Goal: Find specific page/section: Find specific page/section

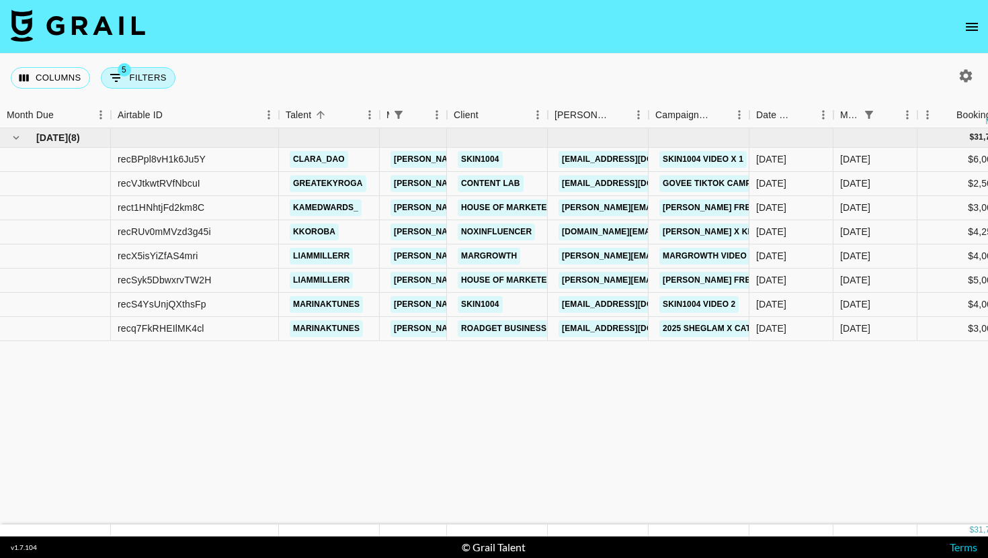
click at [153, 81] on button "5 Filters" at bounding box center [138, 78] width 75 height 22
select select "managerIds"
select select "status"
select select "not"
select select "cancelled"
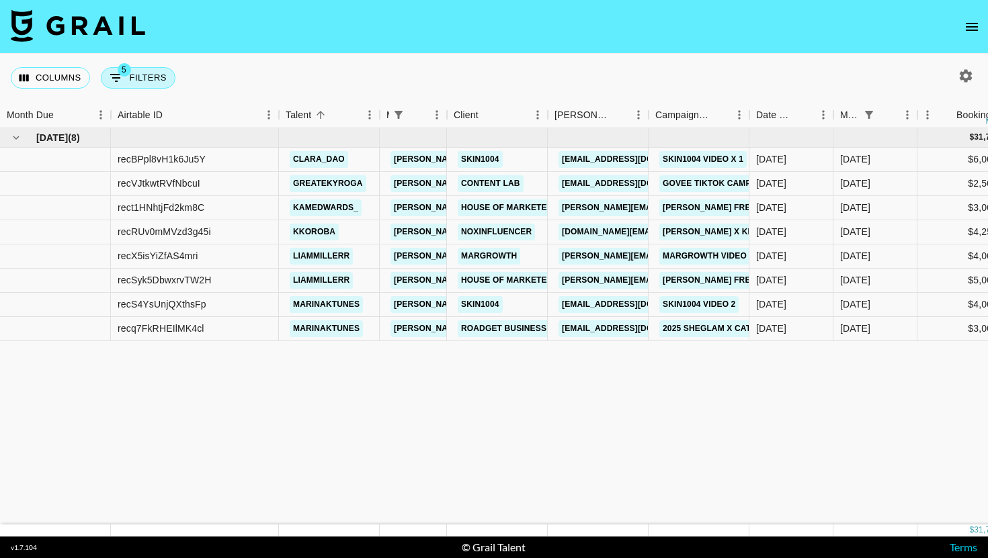
select select "status"
select select "not"
select select "declined"
select select "monthDue2"
select select "[DATE]"
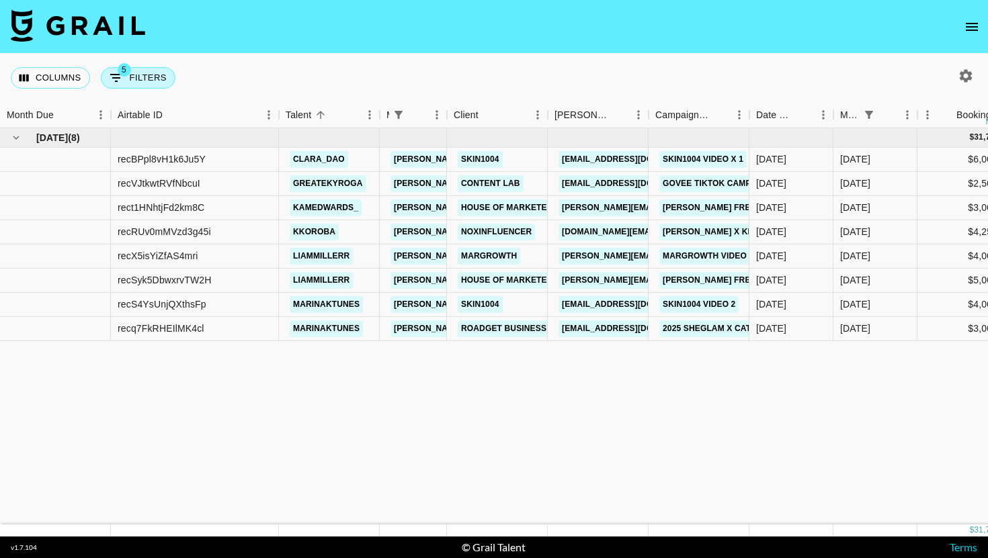
select select "status"
select select "not"
select select "approved"
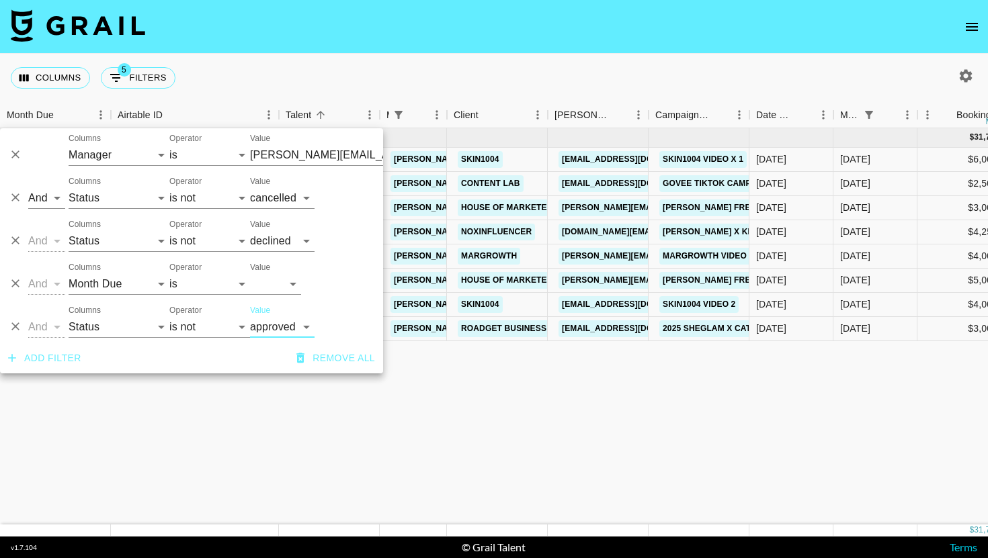
click at [19, 322] on icon "Delete" at bounding box center [15, 326] width 13 height 13
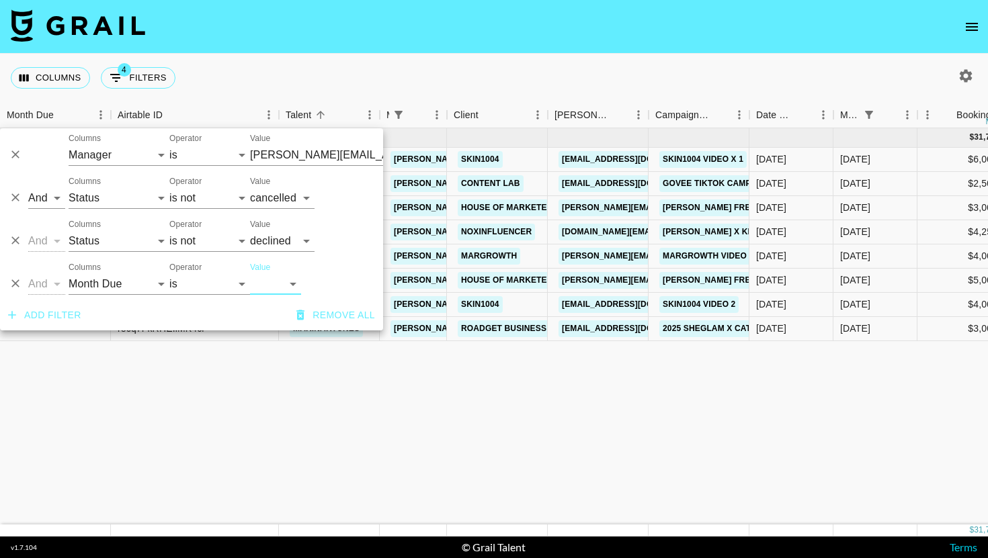
click at [525, 67] on div "Columns 4 Filters + Booking" at bounding box center [494, 78] width 988 height 48
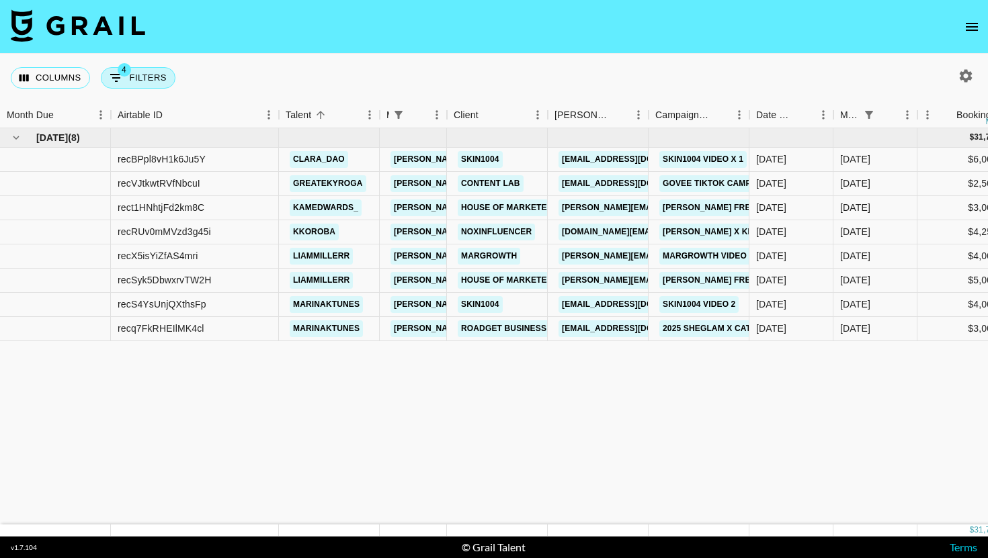
click at [147, 86] on button "4 Filters" at bounding box center [138, 78] width 75 height 22
select select "managerIds"
select select "status"
select select "not"
select select "cancelled"
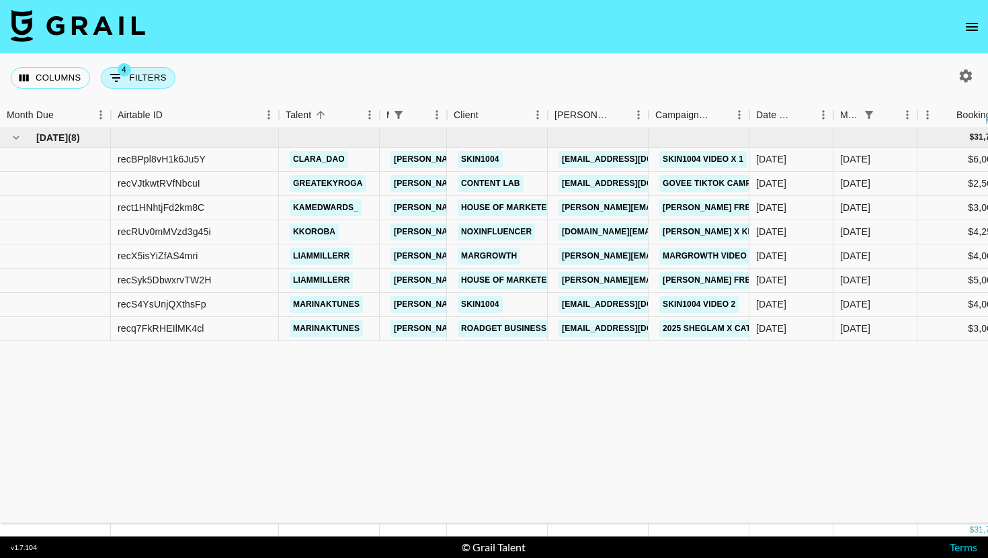
select select "status"
select select "not"
select select "declined"
select select "monthDue2"
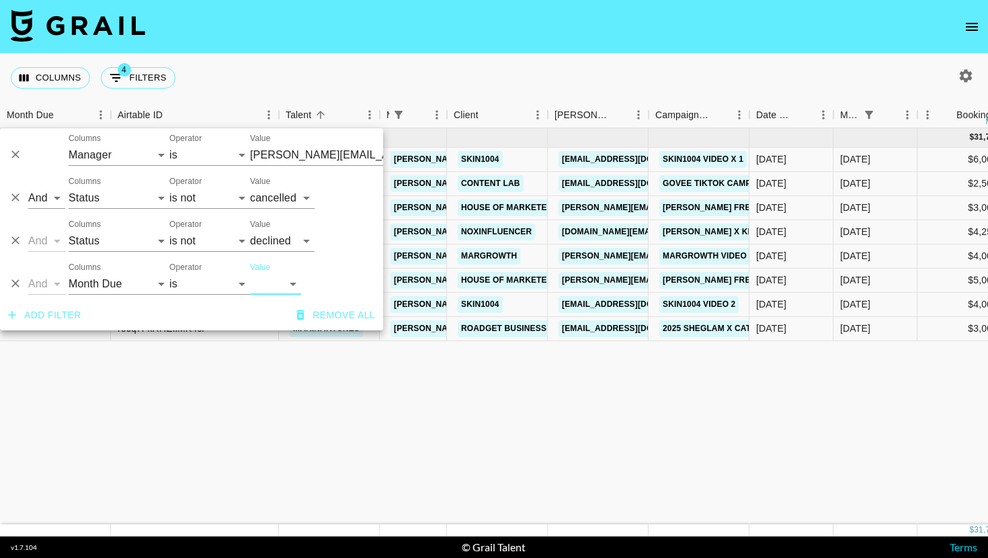
click at [289, 276] on select "[DATE] Aug '[DATE] Jun '[DATE] Apr '[DATE] Feb '[DATE] Dec '[DATE] Oct '[DATE] …" at bounding box center [275, 284] width 51 height 22
select select "[DATE]"
click at [250, 273] on select "[DATE] Aug '[DATE] Jun '[DATE] Apr '[DATE] Feb '[DATE] Dec '[DATE] Oct '[DATE] …" at bounding box center [275, 284] width 51 height 22
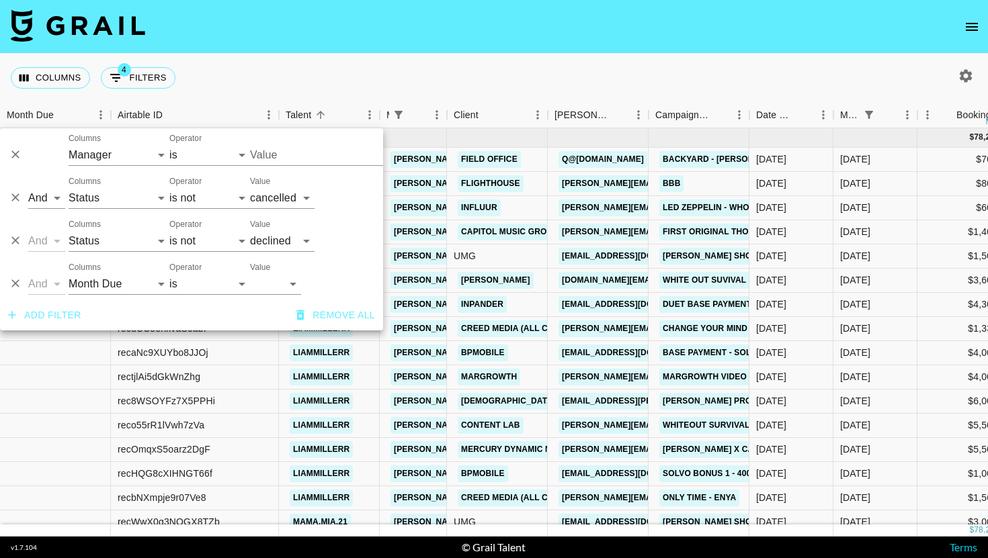
type input "[PERSON_NAME][EMAIL_ADDRESS][DOMAIN_NAME]"
click at [652, 61] on div "Columns 4 Filters + Booking" at bounding box center [494, 78] width 988 height 48
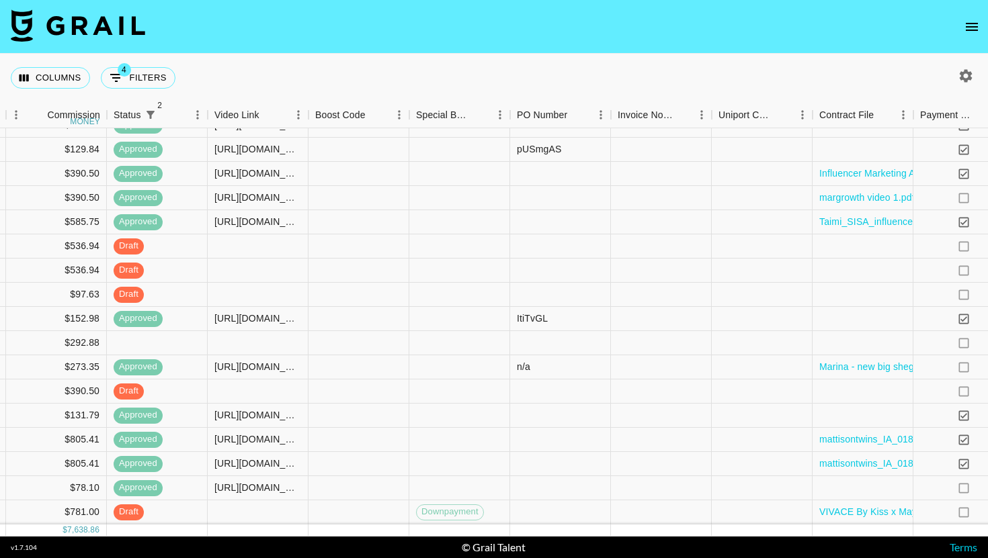
scroll to position [0, 1079]
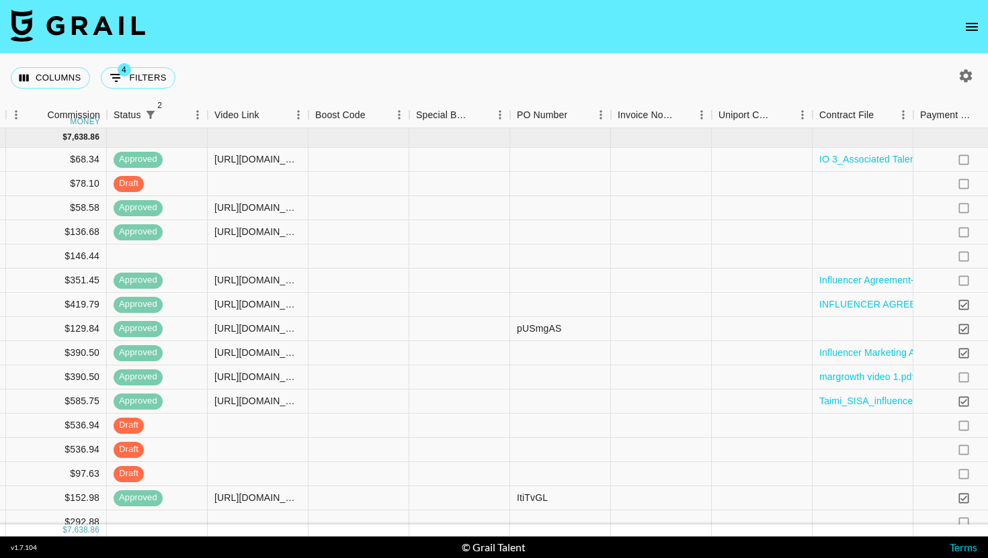
click at [972, 32] on icon "open drawer" at bounding box center [972, 27] width 16 height 16
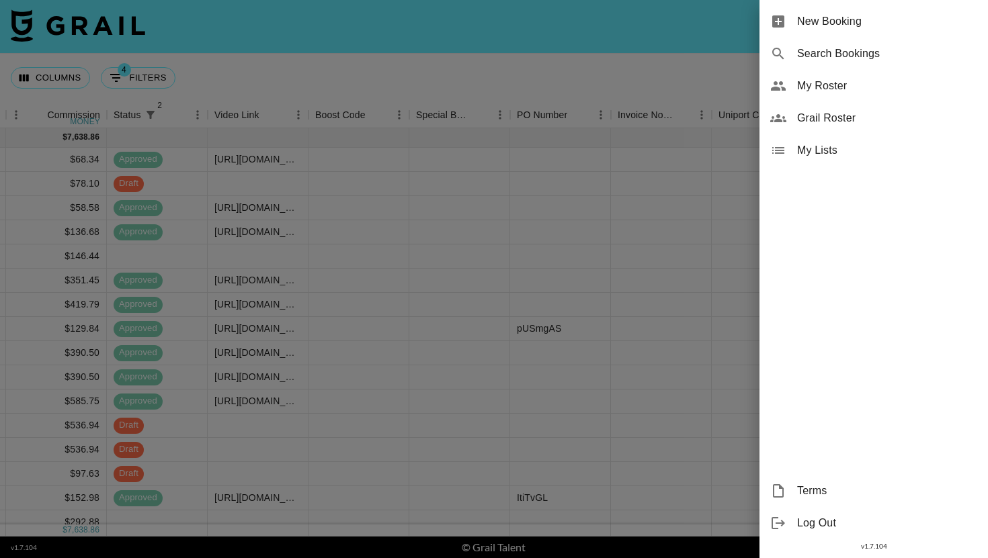
click at [867, 80] on span "My Roster" at bounding box center [887, 86] width 180 height 16
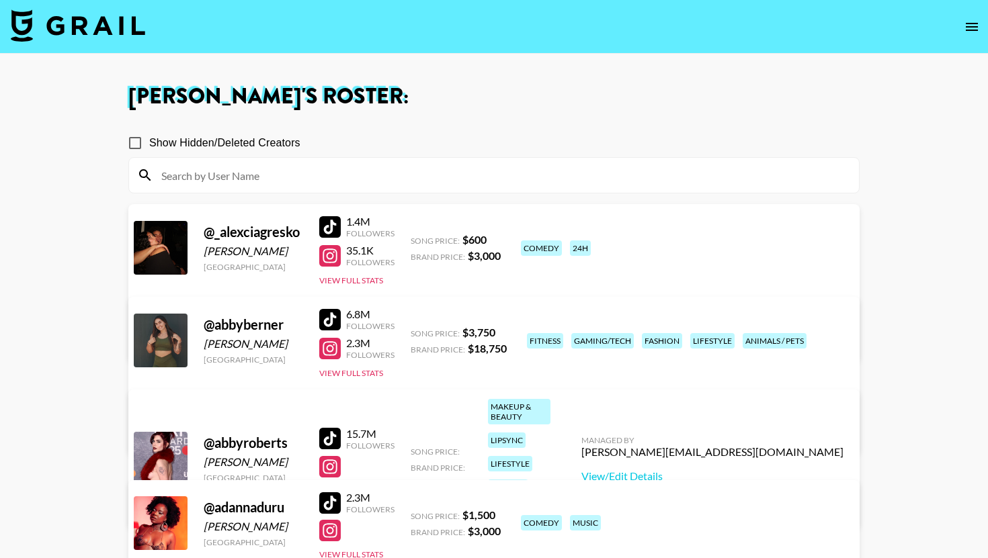
click at [247, 177] on input at bounding box center [501, 176] width 697 height 22
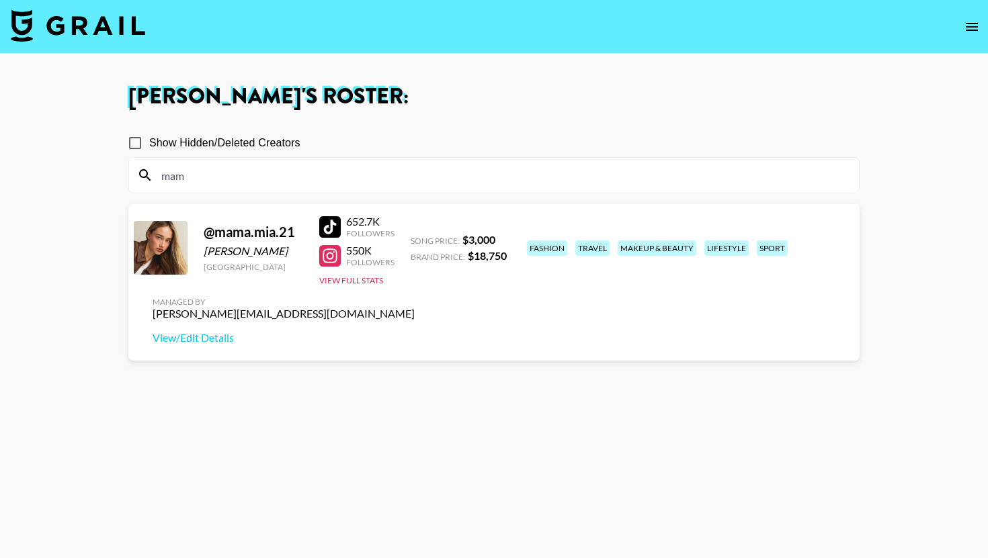
type input "mam"
click at [274, 253] on div "[PERSON_NAME]" at bounding box center [253, 251] width 99 height 13
